Goal: Check status: Check status

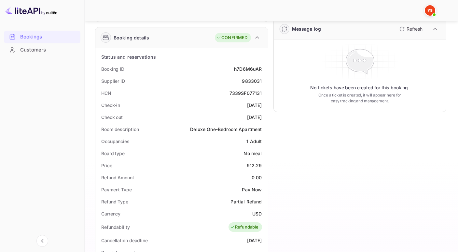
click at [41, 35] on div "Bookings" at bounding box center [48, 36] width 57 height 7
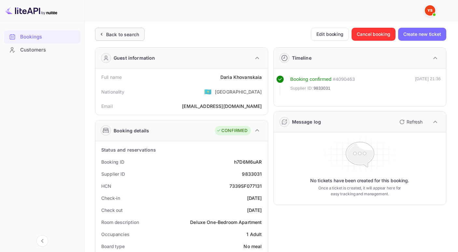
click at [118, 35] on div "Back to search" at bounding box center [122, 34] width 33 height 7
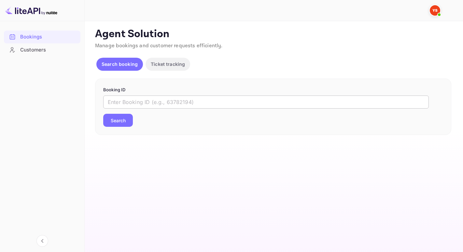
click at [138, 96] on input "text" at bounding box center [266, 101] width 326 height 13
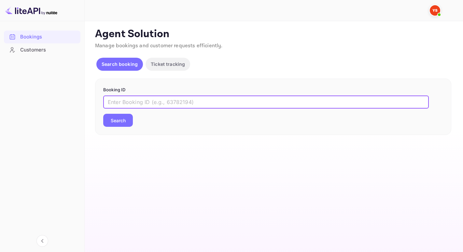
paste input "9585095"
click at [103, 114] on button "Search" at bounding box center [118, 120] width 30 height 13
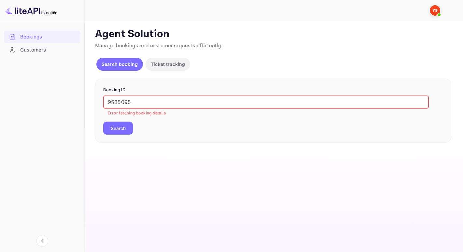
click at [109, 102] on input "9585095" at bounding box center [266, 101] width 326 height 13
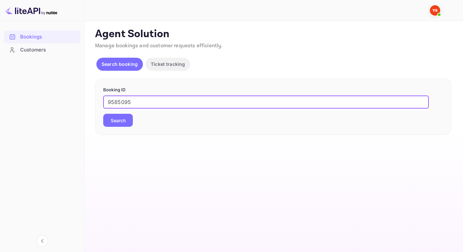
type input "9585095"
click at [103, 114] on button "Search" at bounding box center [118, 120] width 30 height 13
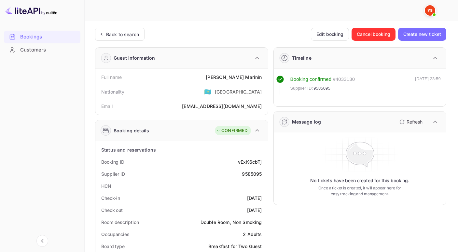
click at [235, 160] on div "Booking ID vExK6cbTj" at bounding box center [181, 162] width 167 height 12
drag, startPoint x: 236, startPoint y: 174, endPoint x: 263, endPoint y: 173, distance: 27.1
click at [263, 173] on div "Supplier ID 9585095" at bounding box center [181, 174] width 167 height 12
copy div "9585095"
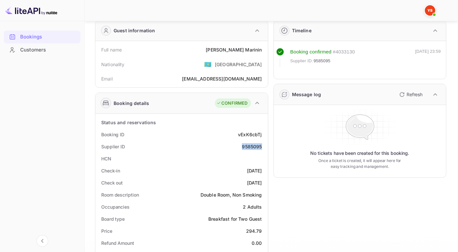
scroll to position [28, 0]
drag, startPoint x: 230, startPoint y: 49, endPoint x: 267, endPoint y: 47, distance: 37.5
click at [267, 47] on div "Full name [PERSON_NAME] Nationality 🇰🇿 [DEMOGRAPHIC_DATA] Email [EMAIL_ADDRESS]…" at bounding box center [181, 64] width 173 height 46
copy div "[PERSON_NAME]"
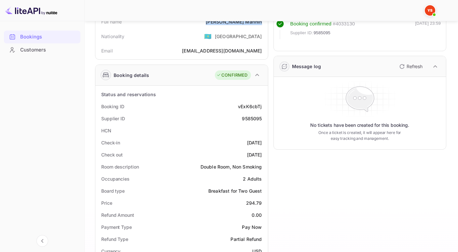
scroll to position [55, 0]
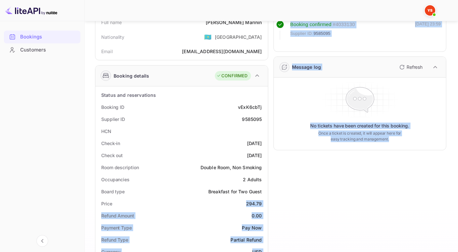
drag, startPoint x: 246, startPoint y: 204, endPoint x: 269, endPoint y: 206, distance: 23.8
click at [269, 206] on div "Guest information Full name [PERSON_NAME] Nationality 🇰🇿 [DEMOGRAPHIC_DATA] Ema…" at bounding box center [268, 224] width 357 height 475
click at [237, 202] on div "Price 294.79" at bounding box center [181, 203] width 167 height 12
drag, startPoint x: 242, startPoint y: 203, endPoint x: 269, endPoint y: 203, distance: 26.4
click at [269, 203] on div "Guest information Full name [PERSON_NAME] Nationality 🇰🇿 [DEMOGRAPHIC_DATA] Ema…" at bounding box center [268, 224] width 357 height 475
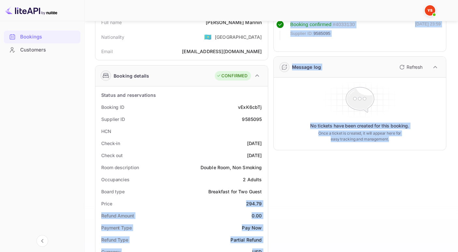
click at [233, 207] on div "Price 294.79" at bounding box center [181, 203] width 167 height 12
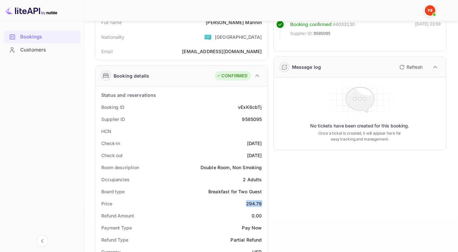
drag, startPoint x: 244, startPoint y: 202, endPoint x: 263, endPoint y: 202, distance: 18.9
click at [263, 202] on div "Price 294.79" at bounding box center [181, 203] width 167 height 12
copy div "294.79"
